Goal: Check status: Check status

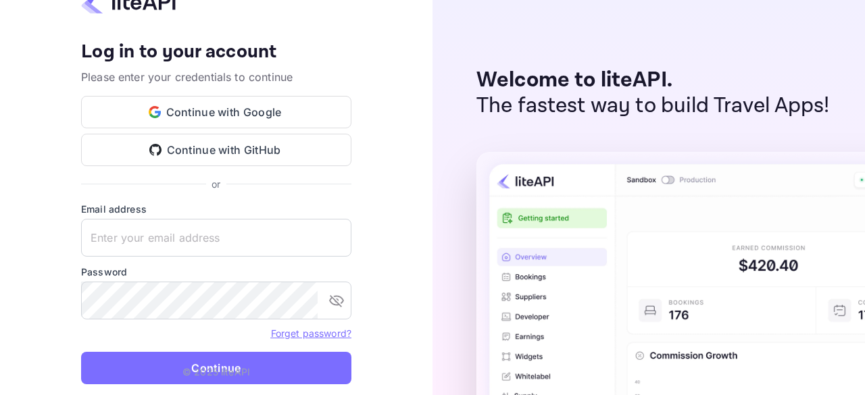
type input "[EMAIL_ADDRESS][DOMAIN_NAME]"
click at [199, 367] on p "© 2025 liteAPI" at bounding box center [216, 372] width 68 height 14
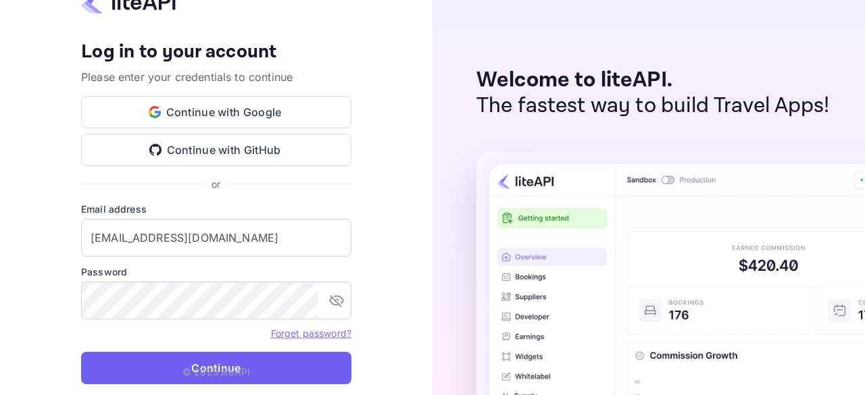
click at [285, 375] on button "Continue" at bounding box center [216, 368] width 270 height 32
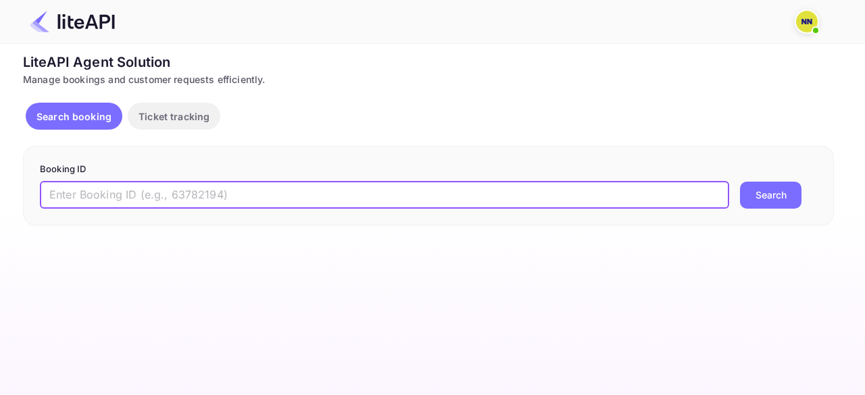
drag, startPoint x: 119, startPoint y: 191, endPoint x: 547, endPoint y: 285, distance: 438.6
click at [119, 191] on input "text" at bounding box center [384, 195] width 689 height 27
type input "8930848"
click at [740, 182] on button "Search" at bounding box center [770, 195] width 61 height 27
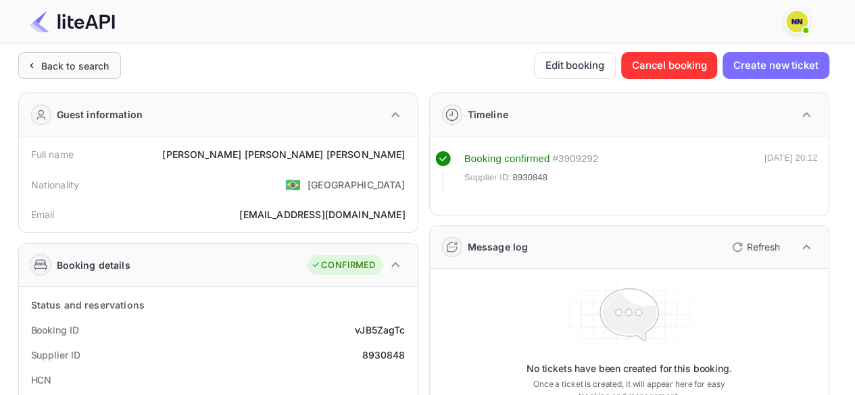
click at [47, 68] on div "Back to search" at bounding box center [75, 66] width 68 height 14
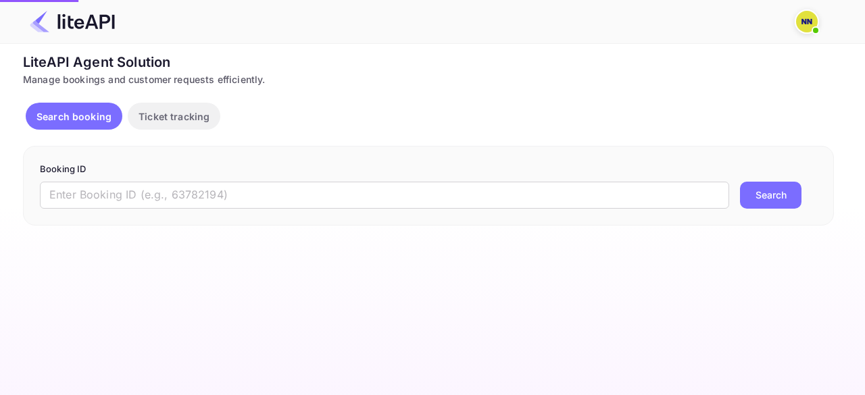
drag, startPoint x: 91, startPoint y: 198, endPoint x: 525, endPoint y: 226, distance: 435.3
click at [91, 198] on input "text" at bounding box center [384, 195] width 689 height 27
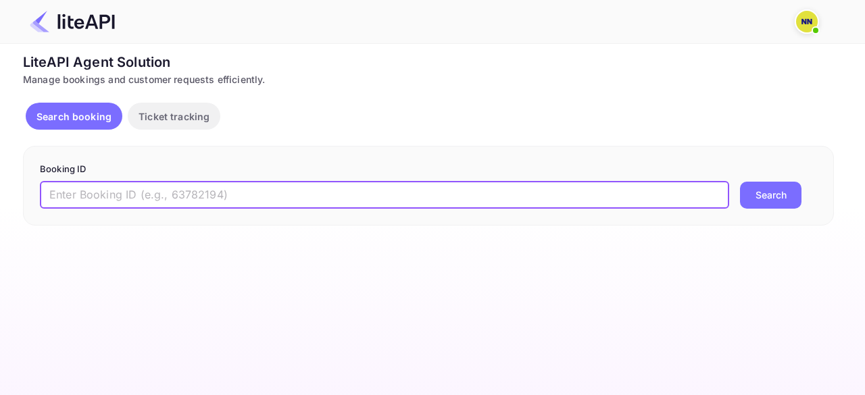
paste input "8614066"
type input "8614066"
click at [740, 182] on button "Search" at bounding box center [770, 195] width 61 height 27
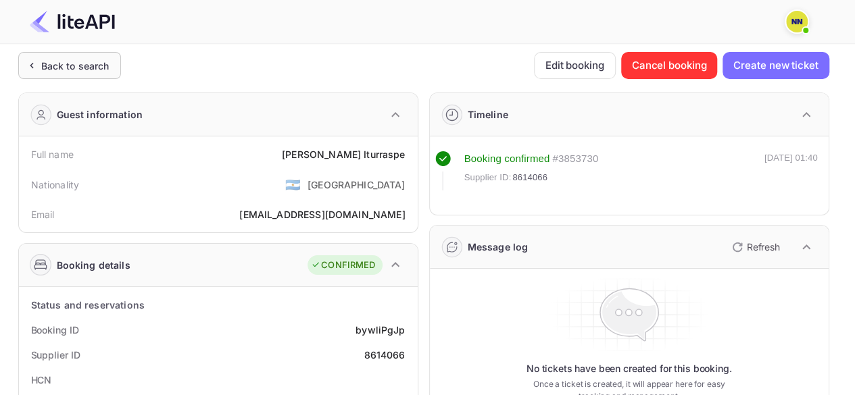
click at [52, 67] on div "Back to search" at bounding box center [75, 66] width 68 height 14
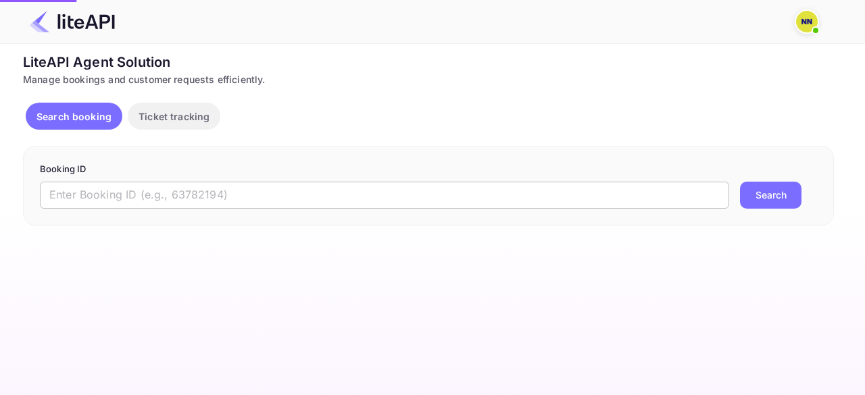
click at [142, 195] on input "text" at bounding box center [384, 195] width 689 height 27
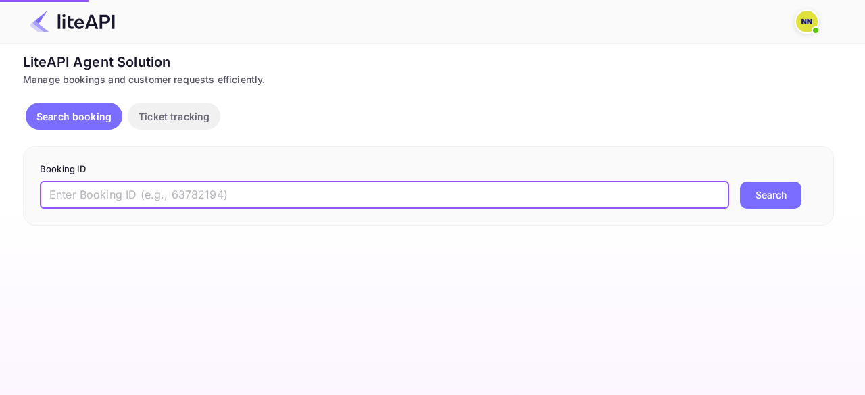
paste input "7783534"
click at [740, 182] on button "Search" at bounding box center [770, 195] width 61 height 27
type input "7"
paste input "7783534"
click at [740, 182] on button "Search" at bounding box center [770, 195] width 61 height 27
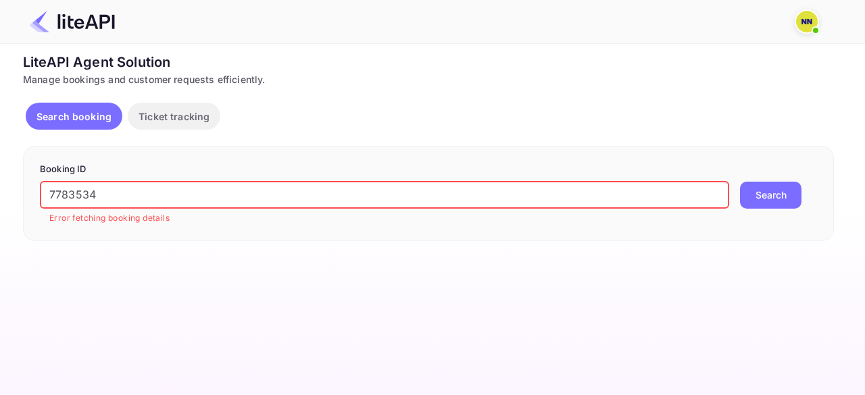
drag, startPoint x: 107, startPoint y: 198, endPoint x: 28, endPoint y: 199, distance: 79.7
click at [28, 199] on div "Booking ID 7783534 ​ Error fetching booking details Search" at bounding box center [428, 193] width 811 height 95
paste input "8881061"
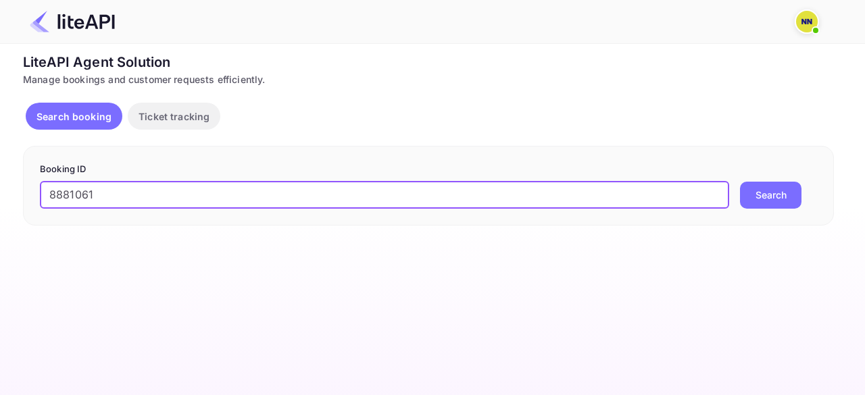
type input "8881061"
click at [740, 182] on button "Search" at bounding box center [770, 195] width 61 height 27
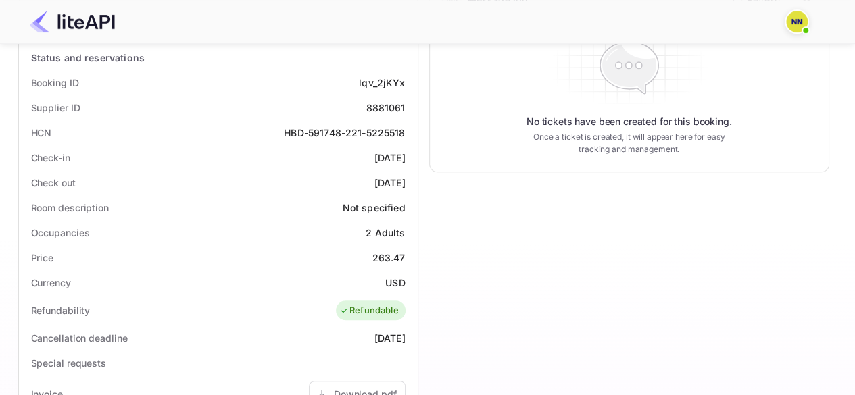
scroll to position [180, 0]
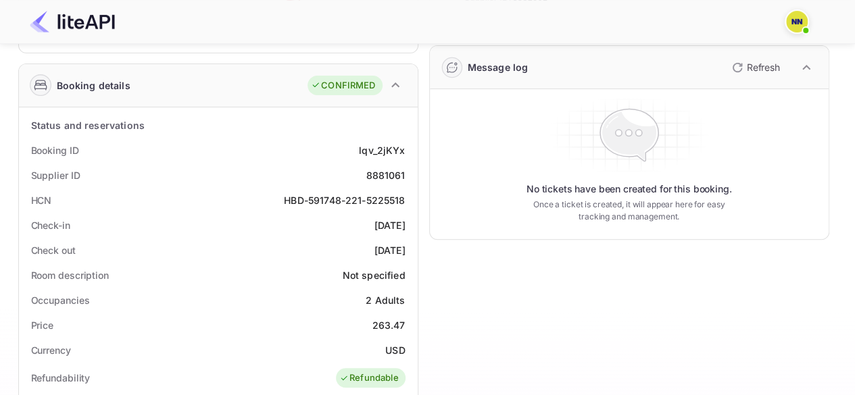
click at [360, 197] on div "HBD-591748-221-5225518" at bounding box center [344, 200] width 121 height 14
copy div "HBD-591748-221-5225518"
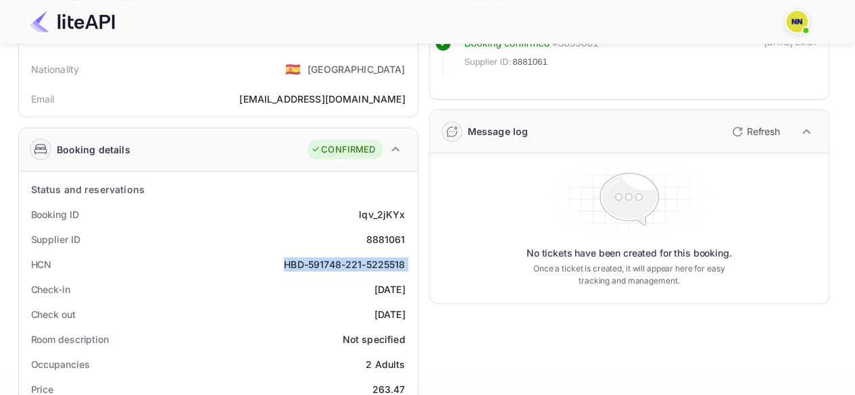
scroll to position [0, 0]
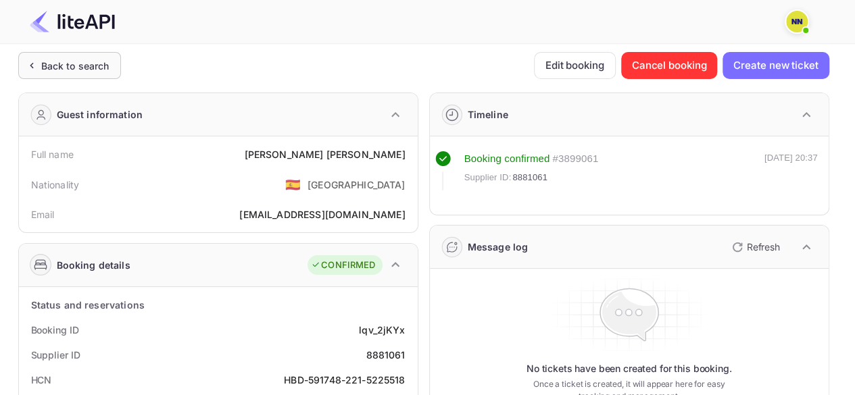
click at [53, 59] on div "Back to search" at bounding box center [75, 66] width 68 height 14
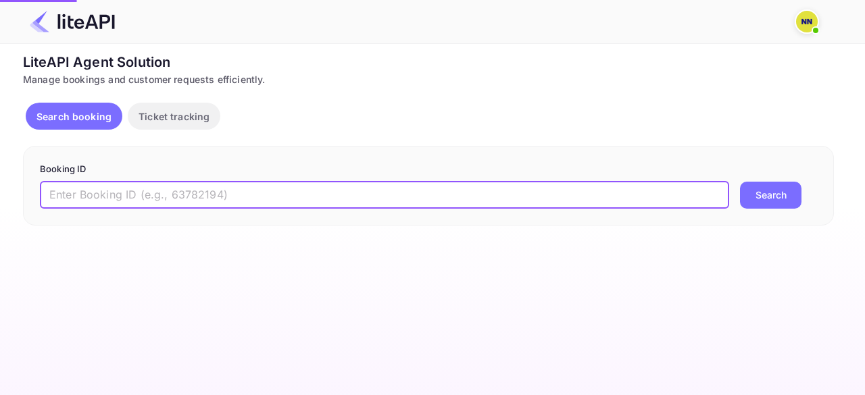
click at [120, 205] on input "text" at bounding box center [384, 195] width 689 height 27
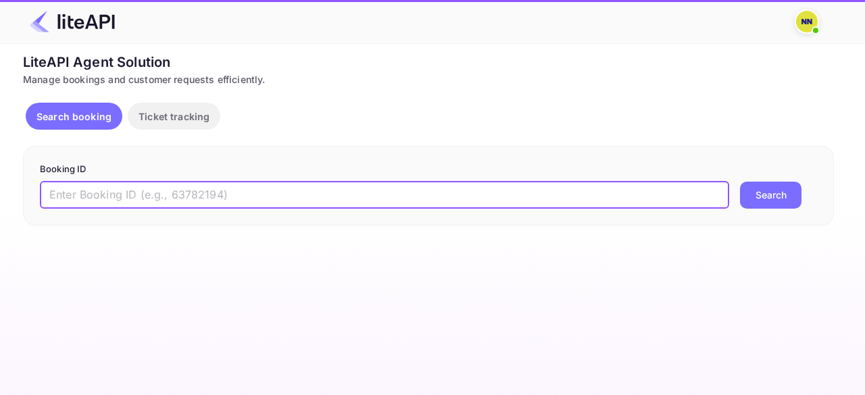
paste input "GWP29K"
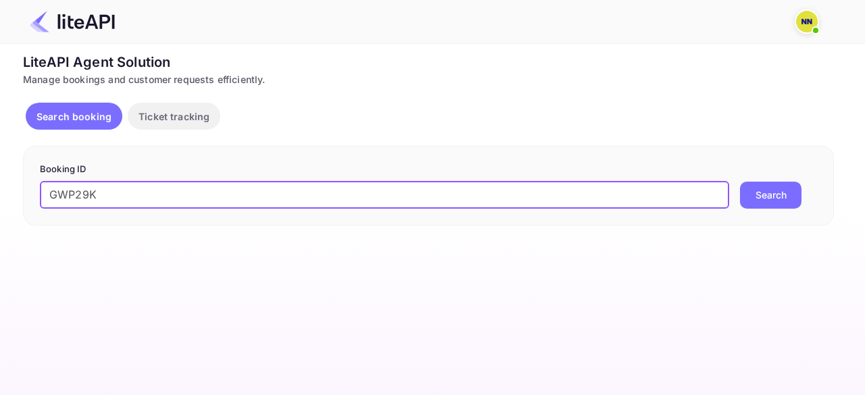
click at [740, 182] on button "Search" at bounding box center [770, 195] width 61 height 27
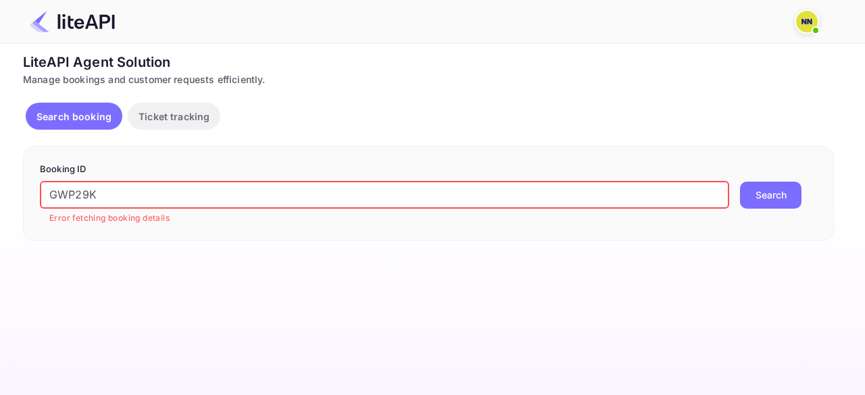
drag, startPoint x: 117, startPoint y: 194, endPoint x: 14, endPoint y: 198, distance: 103.5
click at [0, 199] on div "Unsaved Changes Ticket Affiliate URL [URL][DOMAIN_NAME] Business partner name N…" at bounding box center [424, 142] width 849 height 197
paste input "8488608"
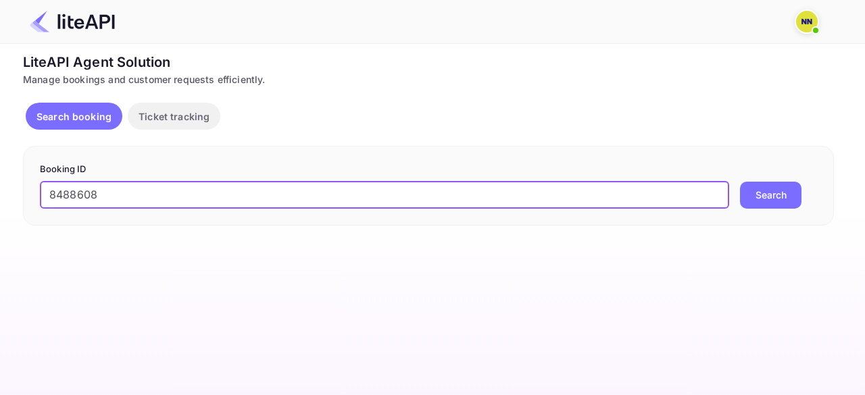
type input "8488608"
click at [740, 182] on button "Search" at bounding box center [770, 195] width 61 height 27
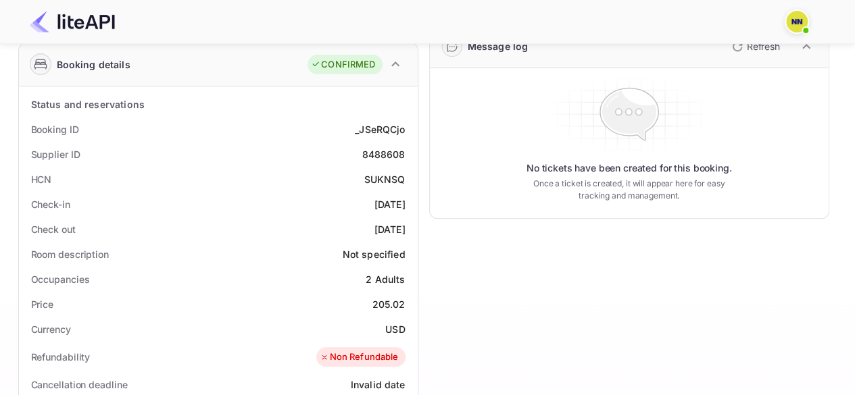
scroll to position [180, 0]
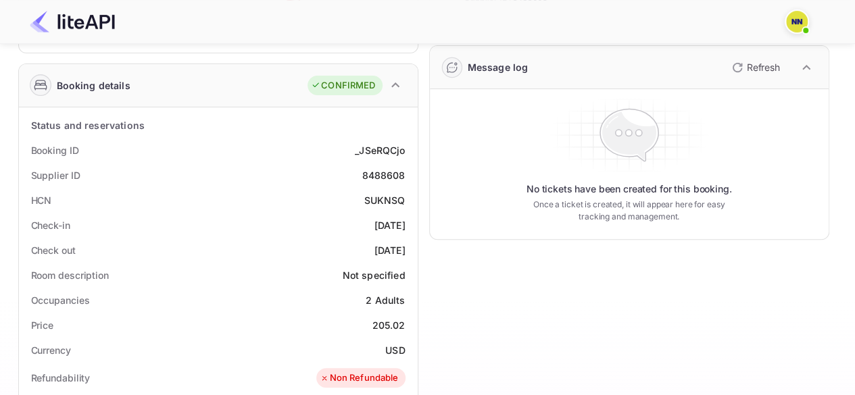
click at [380, 198] on div "SUKNSQ" at bounding box center [384, 200] width 41 height 14
copy div "SUKNSQ"
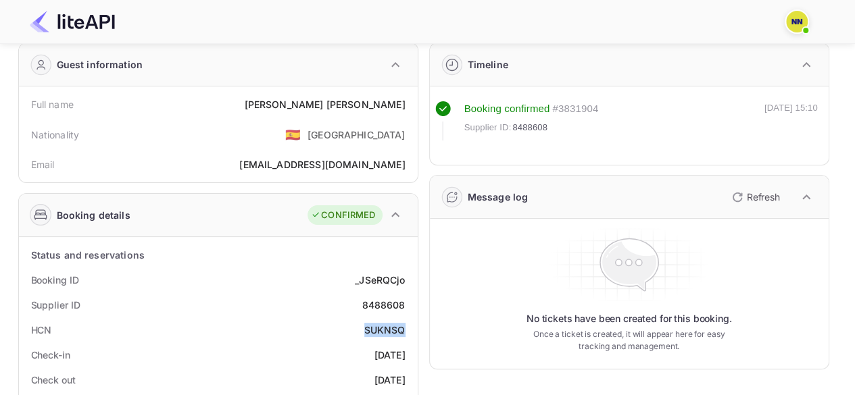
scroll to position [0, 0]
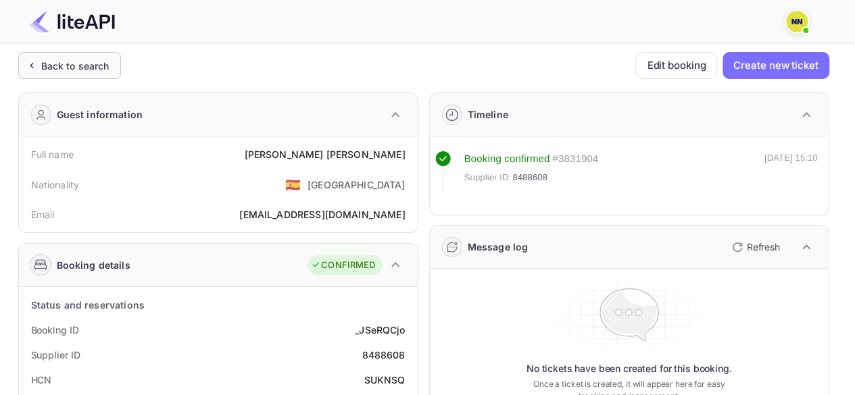
click at [88, 64] on div "Back to search" at bounding box center [75, 66] width 68 height 14
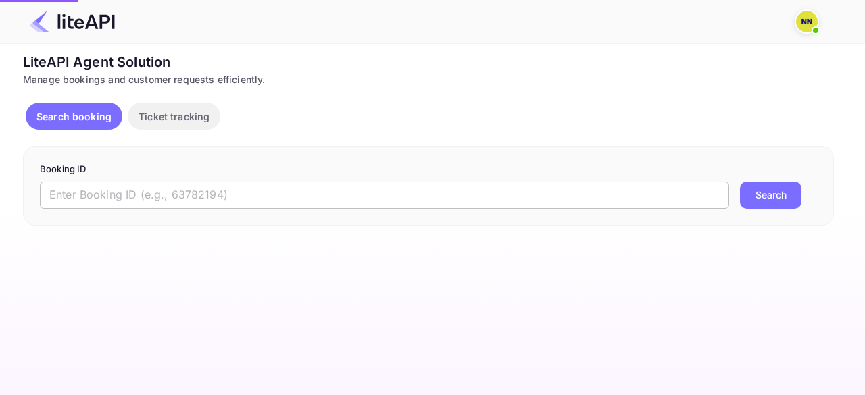
click at [119, 195] on input "text" at bounding box center [384, 195] width 689 height 27
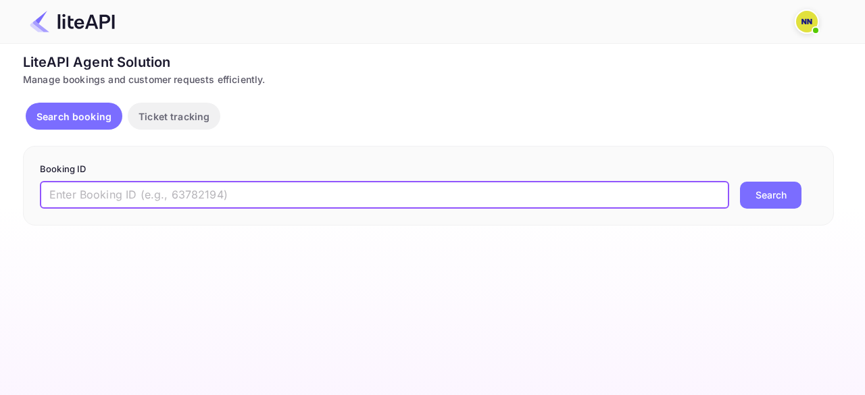
paste input "8259025"
type input "8259025"
click at [740, 182] on button "Search" at bounding box center [770, 195] width 61 height 27
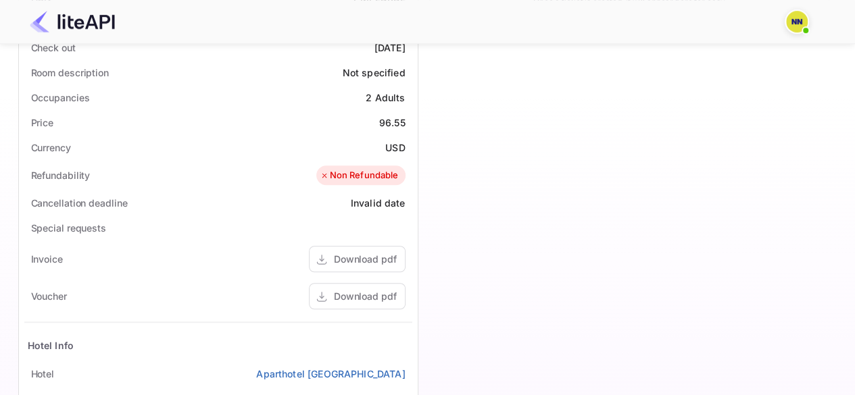
scroll to position [180, 0]
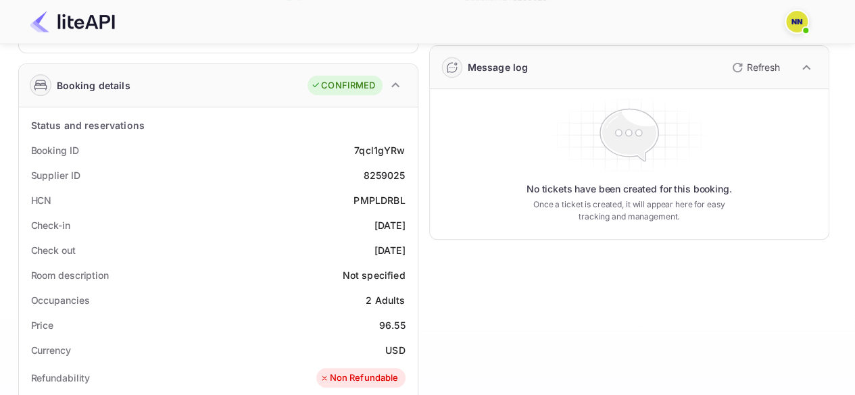
click at [391, 199] on div "PMPLDRBL" at bounding box center [378, 200] width 51 height 14
copy div "PMPLDRBL"
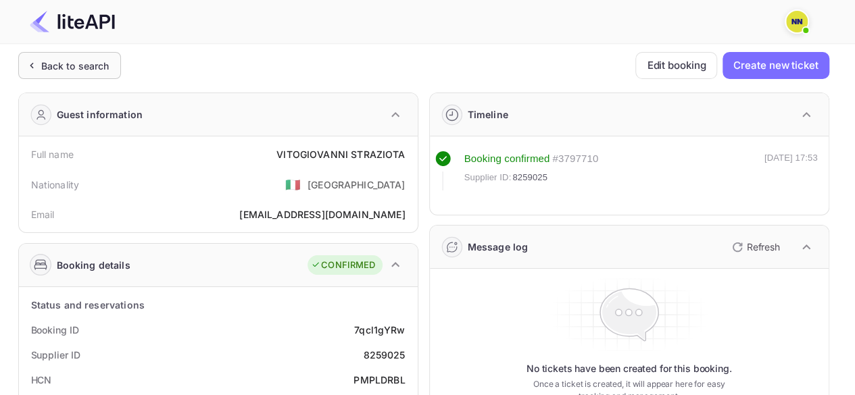
click at [85, 70] on div "Back to search" at bounding box center [75, 66] width 68 height 14
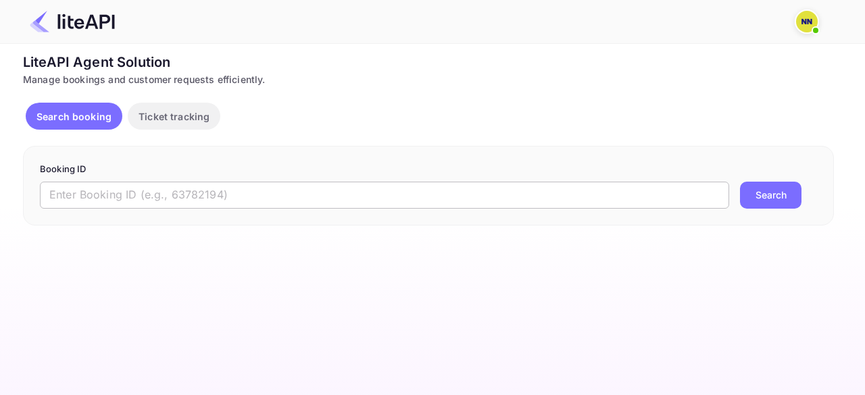
click at [134, 195] on input "text" at bounding box center [384, 195] width 689 height 27
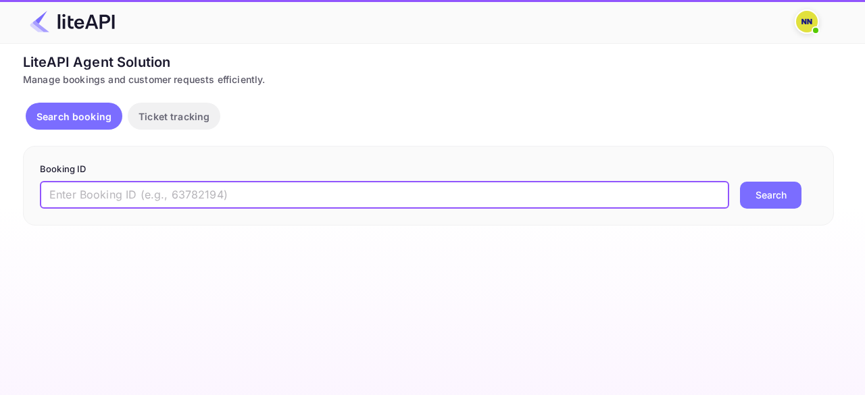
paste input "8714658"
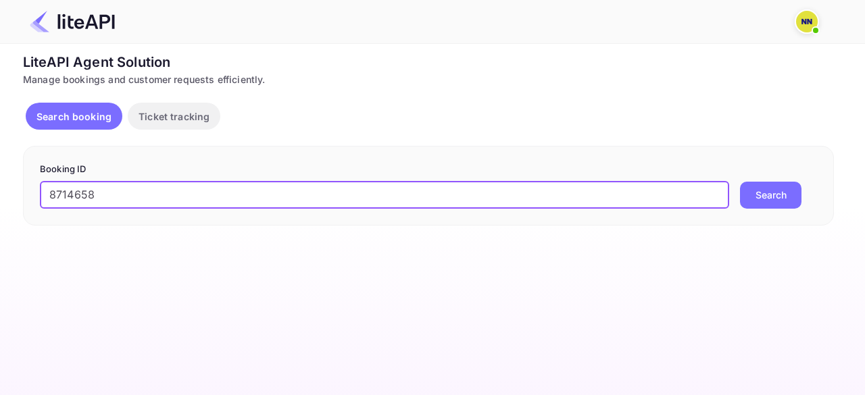
type input "8714658"
click at [740, 182] on button "Search" at bounding box center [770, 195] width 61 height 27
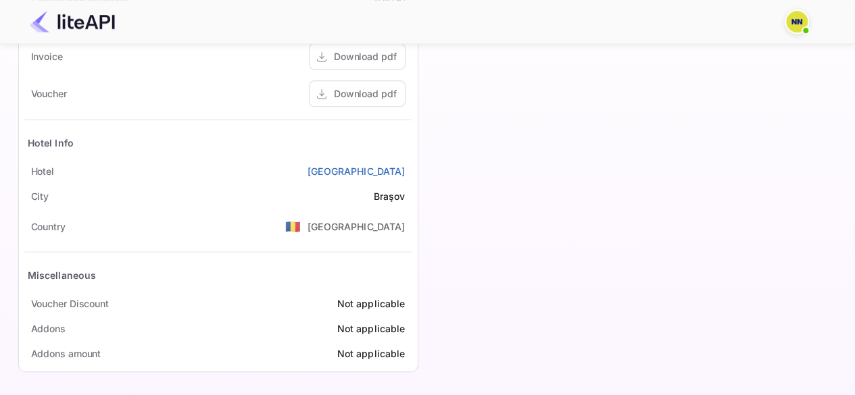
scroll to position [247, 0]
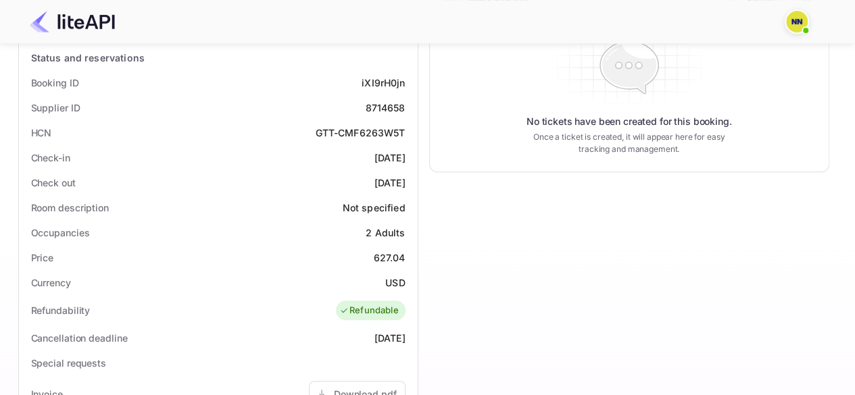
click at [370, 134] on div "GTT-CMF6263W5T" at bounding box center [360, 133] width 90 height 14
copy div "GTT-CMF6263W5T"
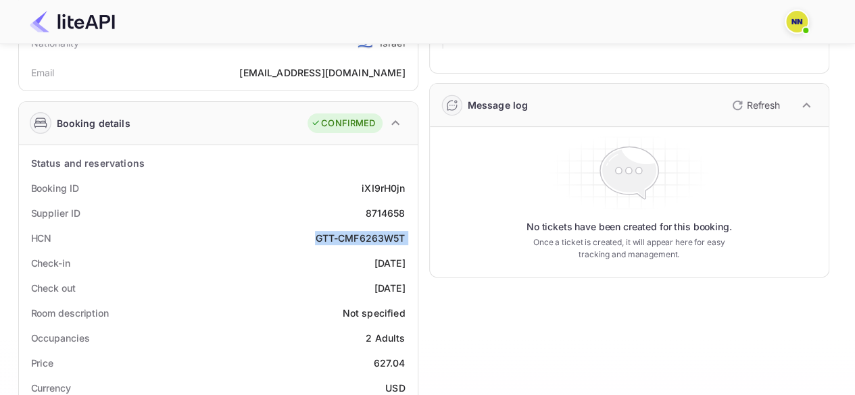
scroll to position [0, 0]
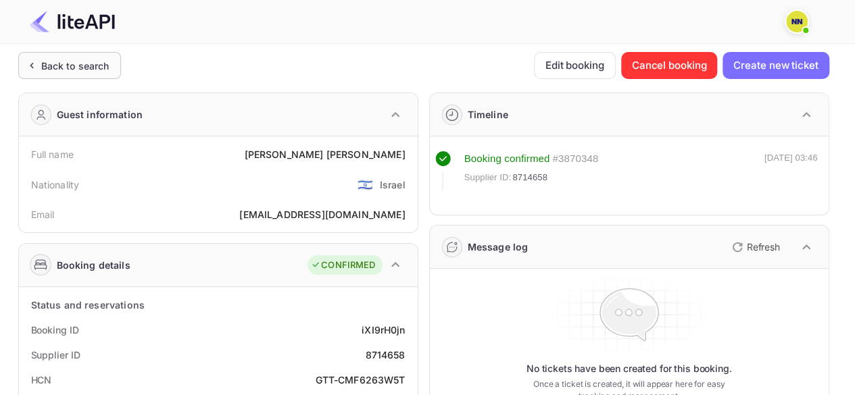
click at [96, 56] on div "Back to search" at bounding box center [69, 65] width 103 height 27
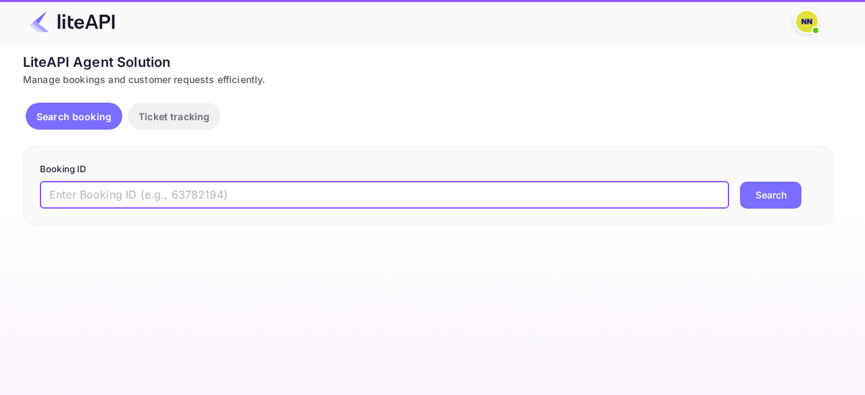
drag, startPoint x: 150, startPoint y: 198, endPoint x: 524, endPoint y: 198, distance: 374.3
click at [150, 198] on input "text" at bounding box center [384, 195] width 689 height 27
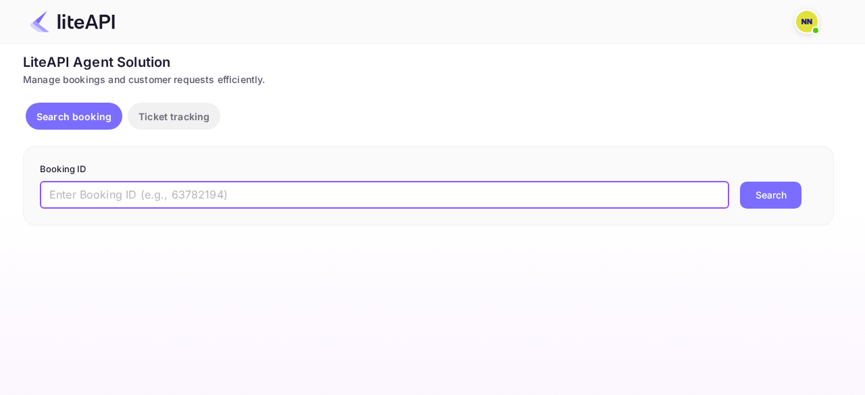
paste input "8659607"
type input "8659607"
click at [740, 182] on button "Search" at bounding box center [770, 195] width 61 height 27
